Goal: Task Accomplishment & Management: Manage account settings

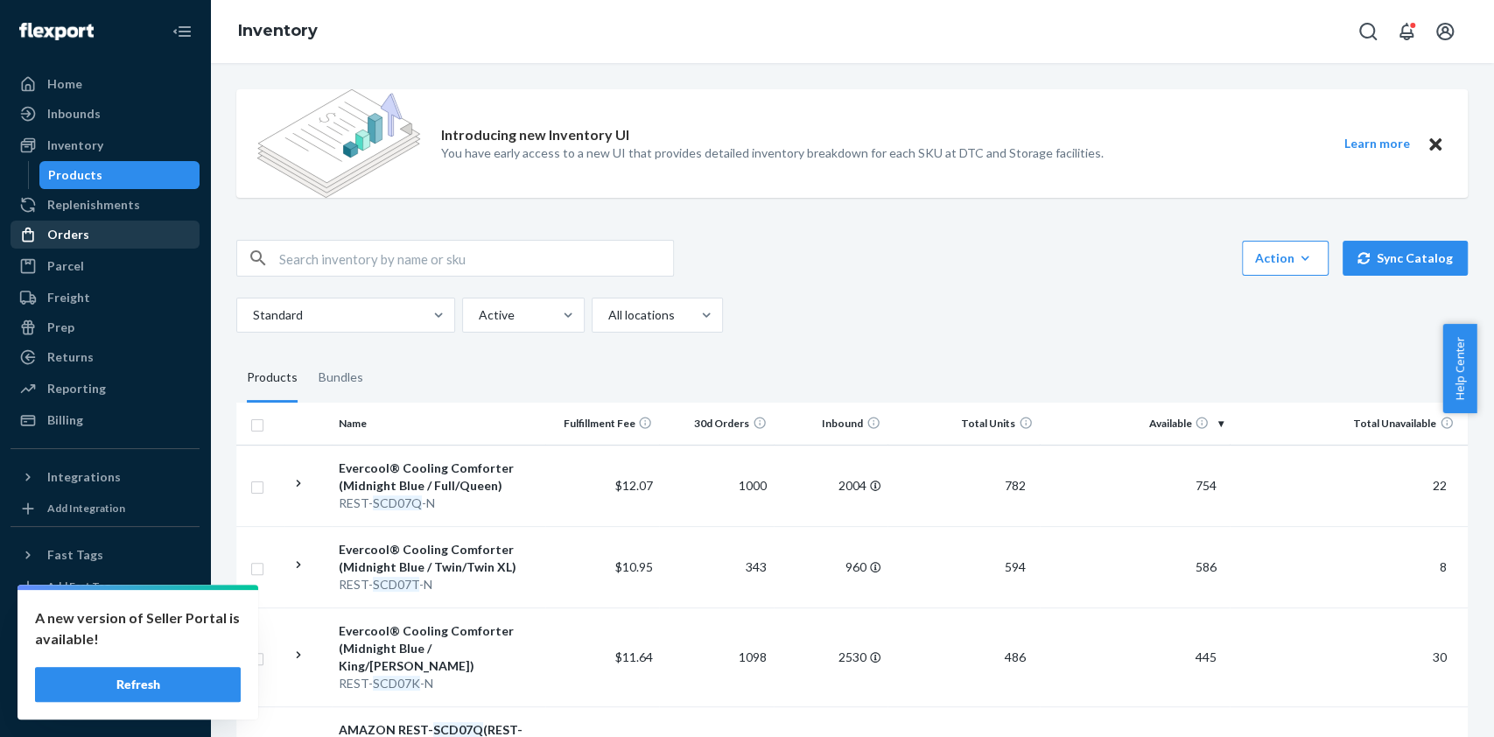
click at [75, 237] on div "Orders" at bounding box center [68, 235] width 42 height 18
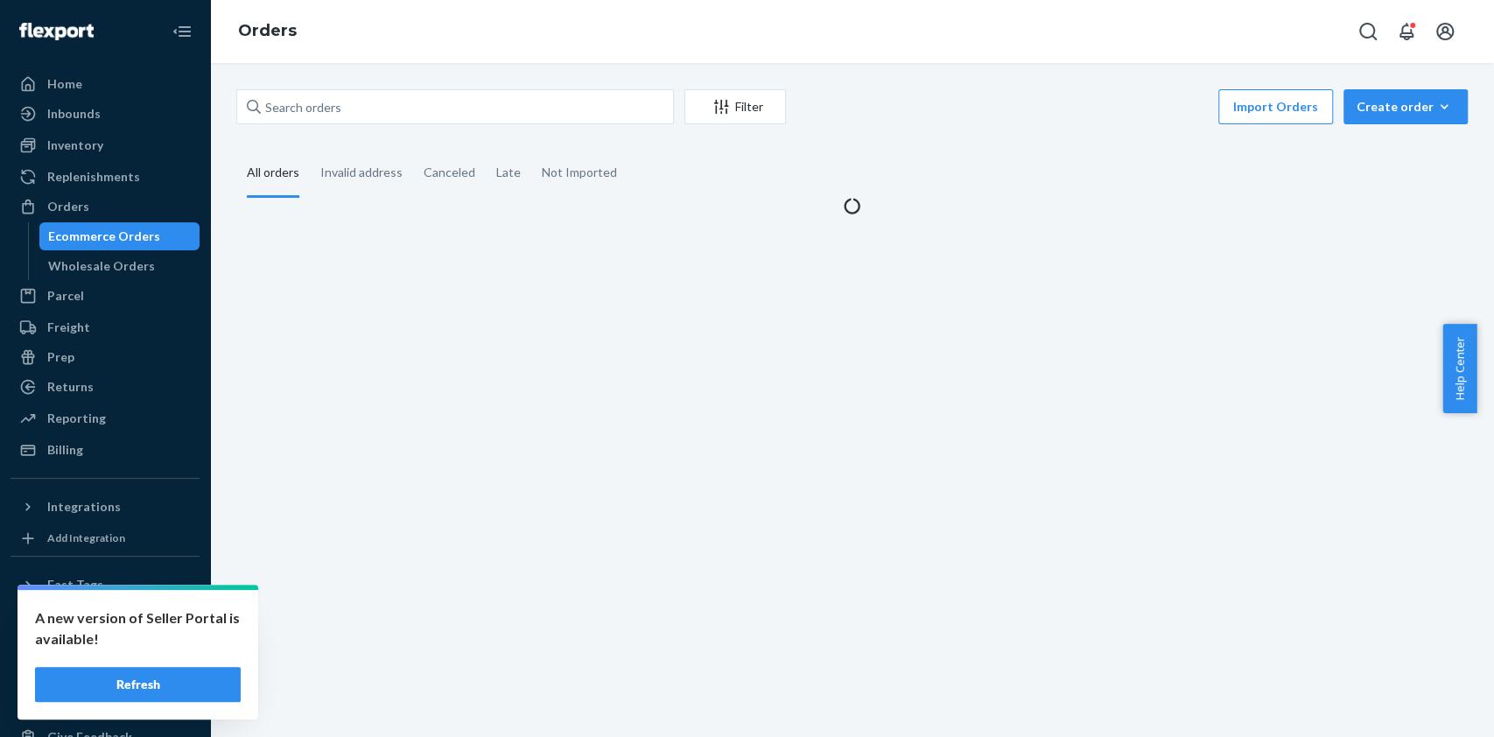
click at [135, 241] on div "Ecommerce Orders" at bounding box center [104, 237] width 112 height 18
click at [424, 96] on input "text" at bounding box center [455, 106] width 438 height 35
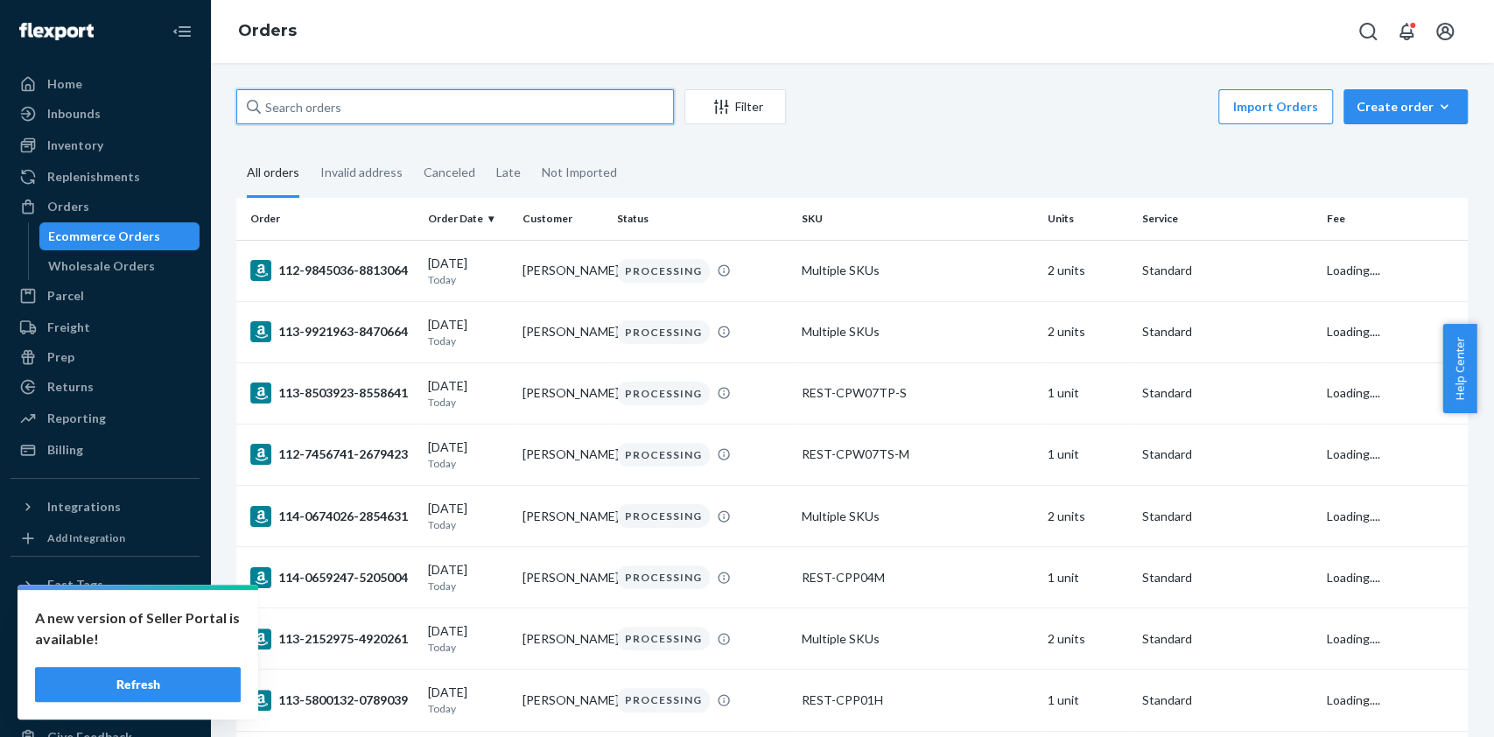
paste input "US25359885"
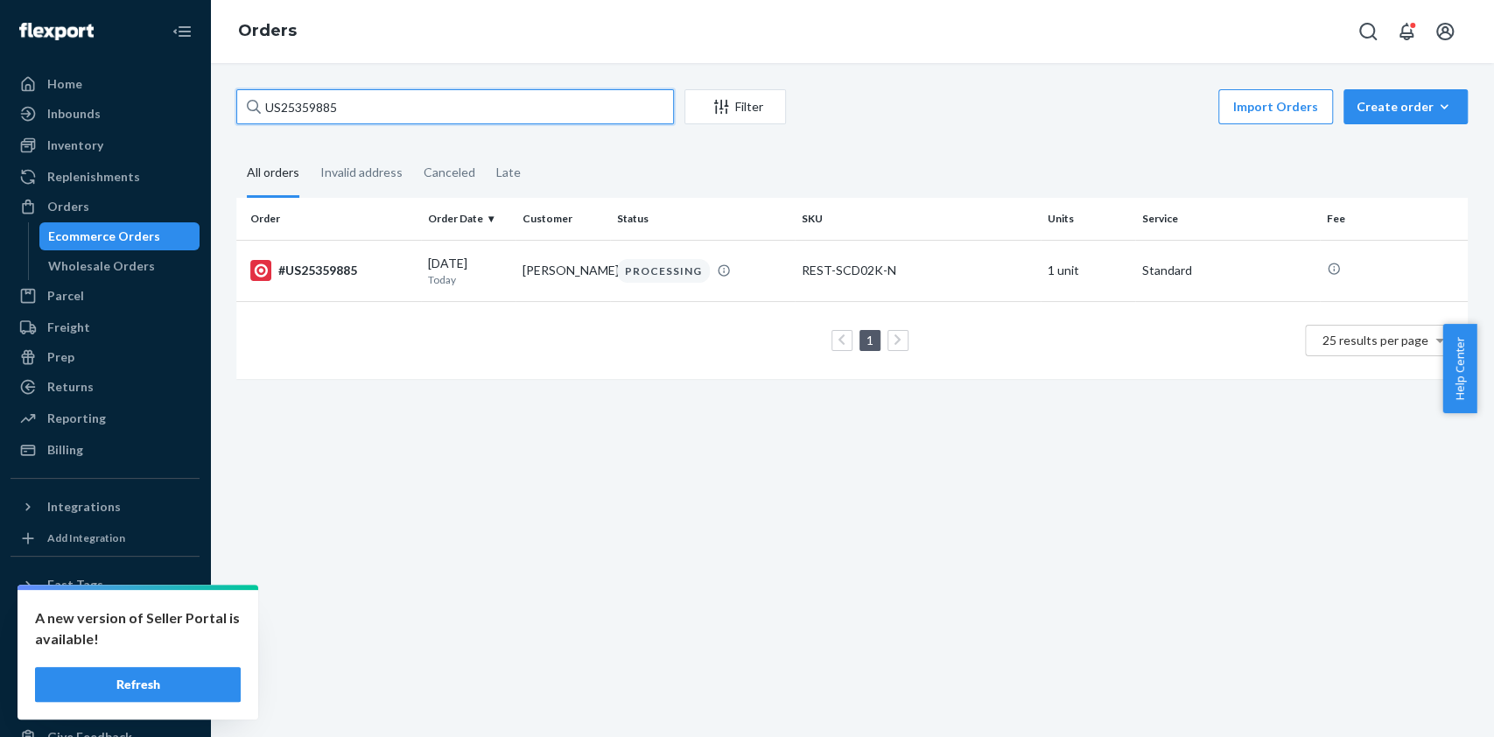
type input "US25359885"
click at [396, 118] on input "US25359885" at bounding box center [455, 106] width 438 height 35
click at [568, 267] on td "[PERSON_NAME]" at bounding box center [562, 270] width 95 height 61
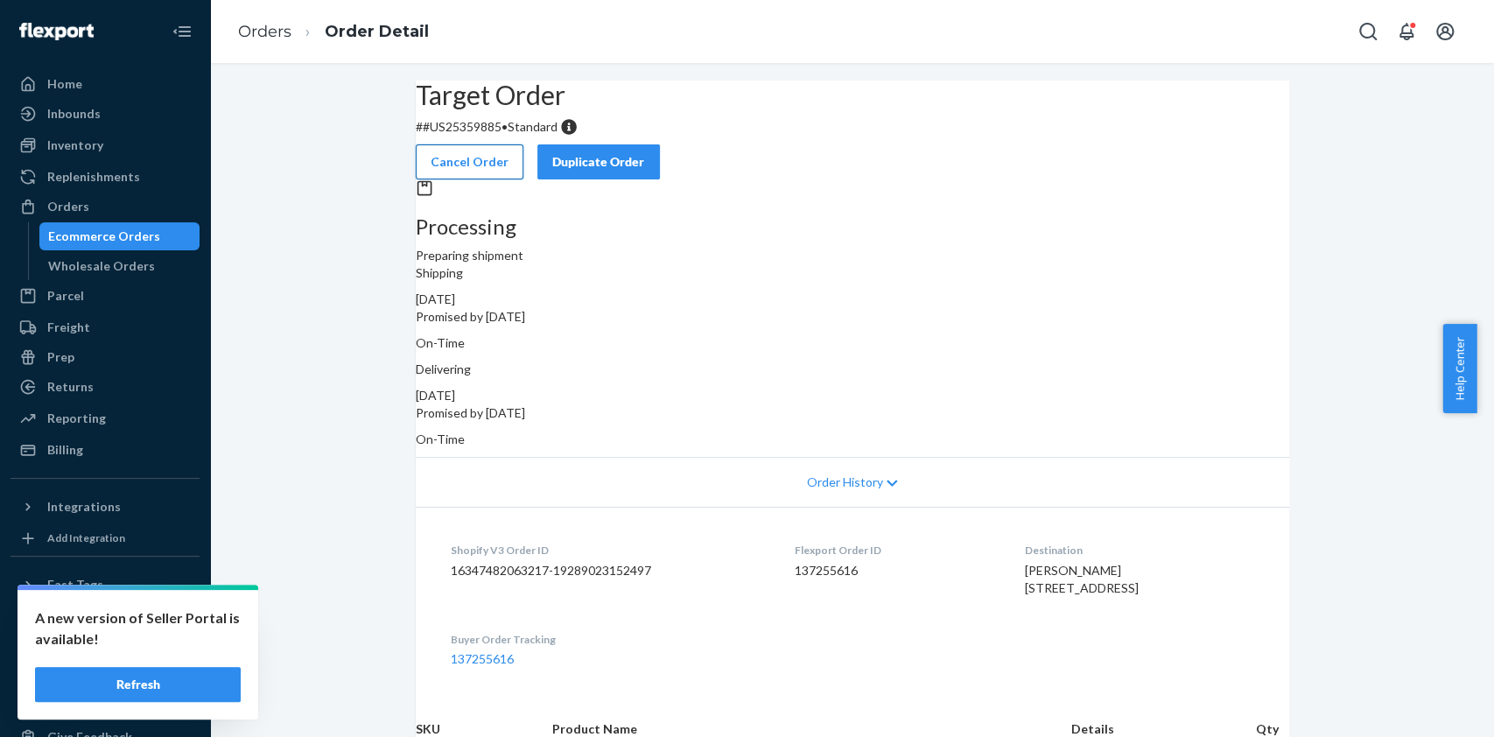
click at [523, 151] on button "Cancel Order" at bounding box center [470, 161] width 108 height 35
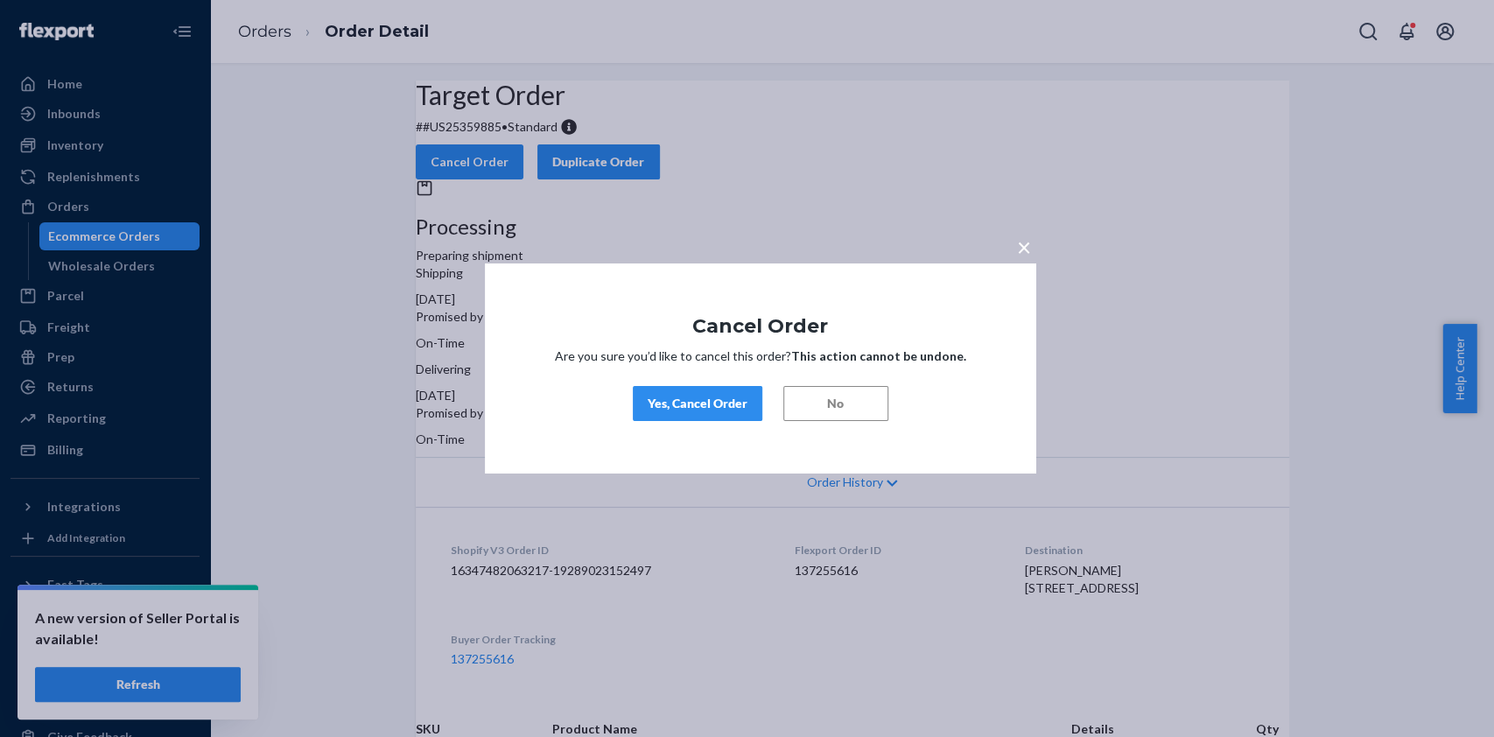
click at [677, 413] on button "Yes, Cancel Order" at bounding box center [698, 403] width 130 height 35
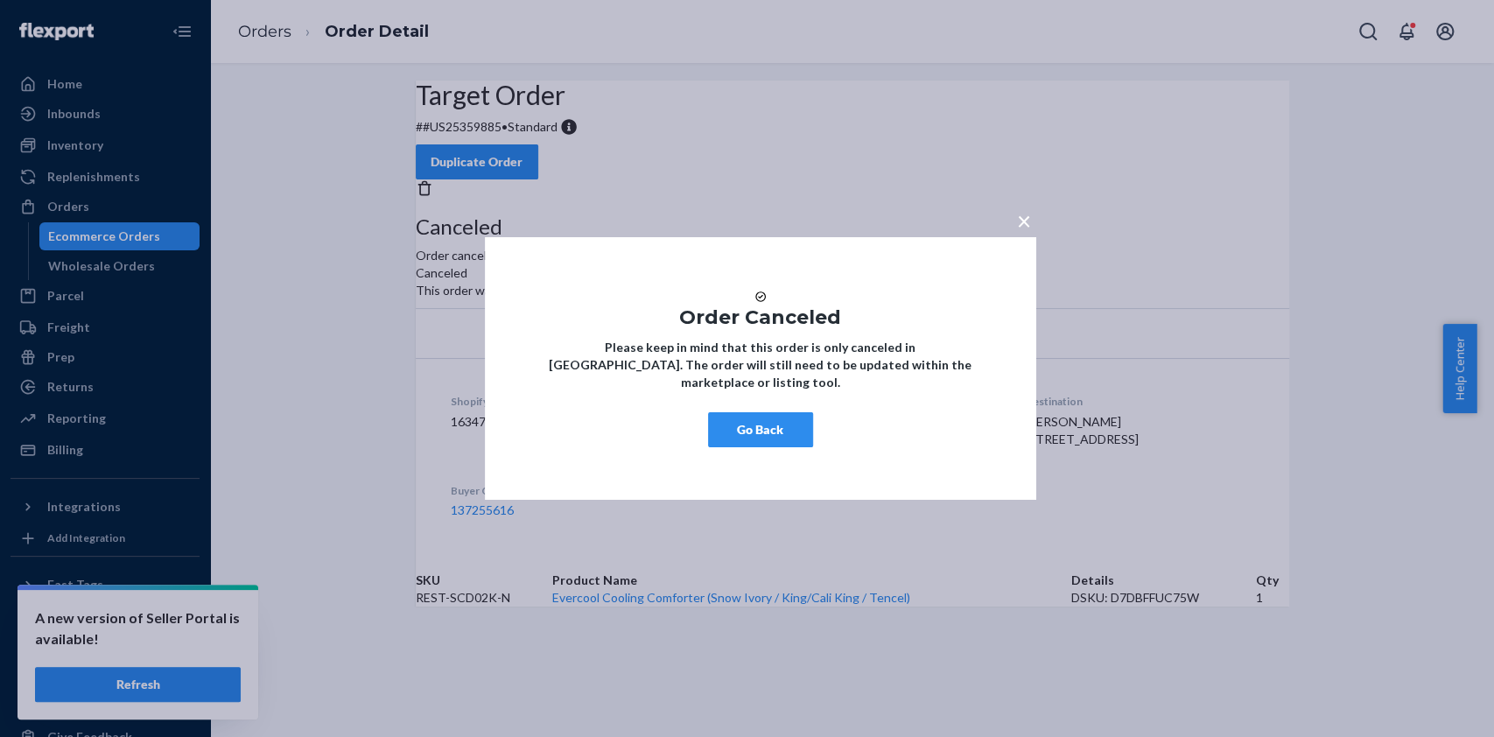
click at [732, 447] on button "Go Back" at bounding box center [760, 429] width 105 height 35
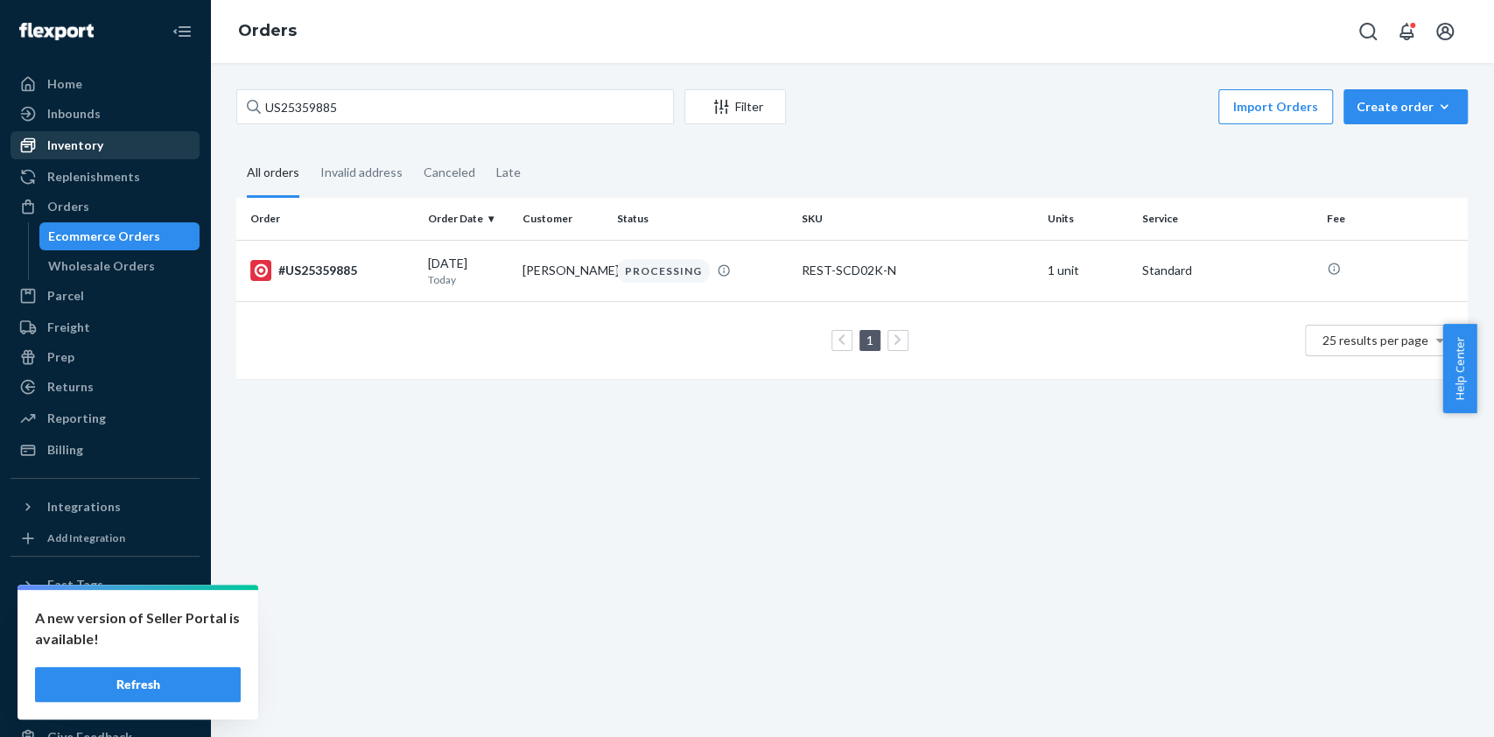
click at [99, 151] on div "Inventory" at bounding box center [75, 146] width 56 height 18
